Goal: Find specific page/section: Find specific page/section

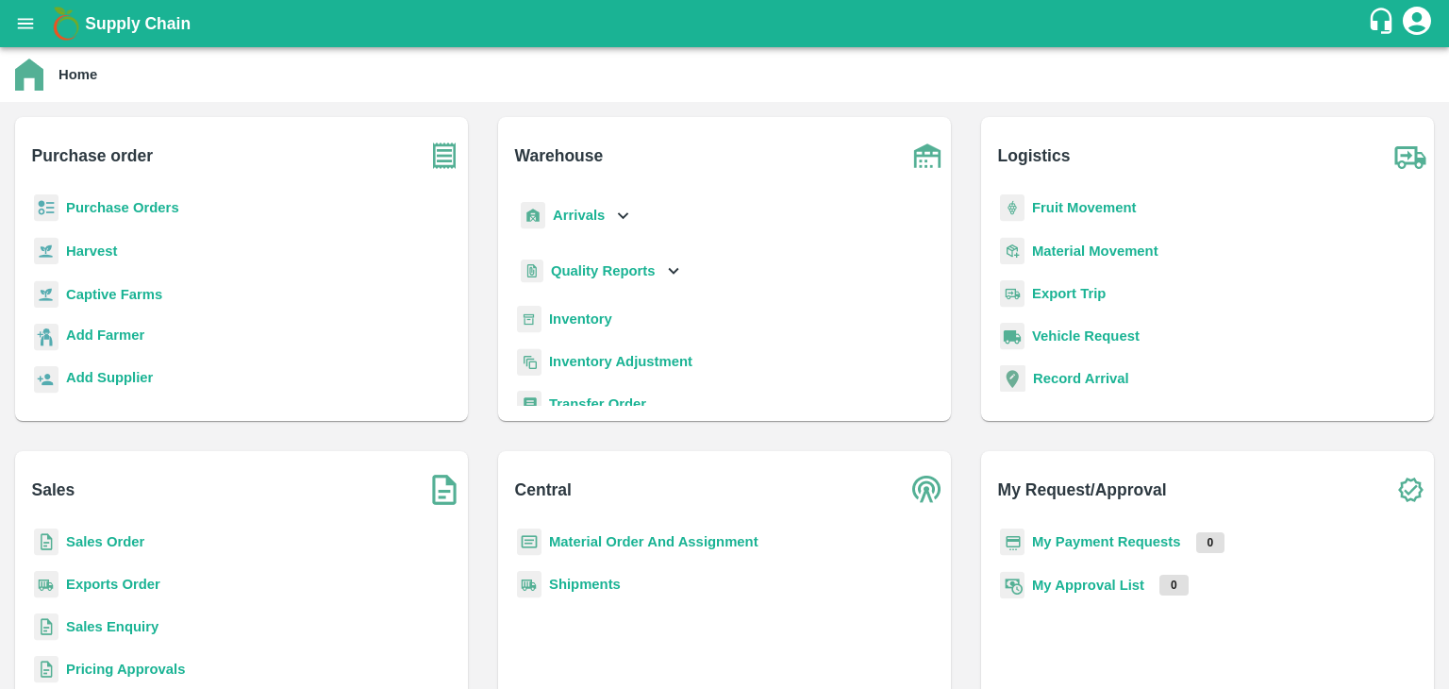
click at [114, 536] on b "Sales Order" at bounding box center [105, 541] width 78 height 15
